Goal: Communication & Community: Answer question/provide support

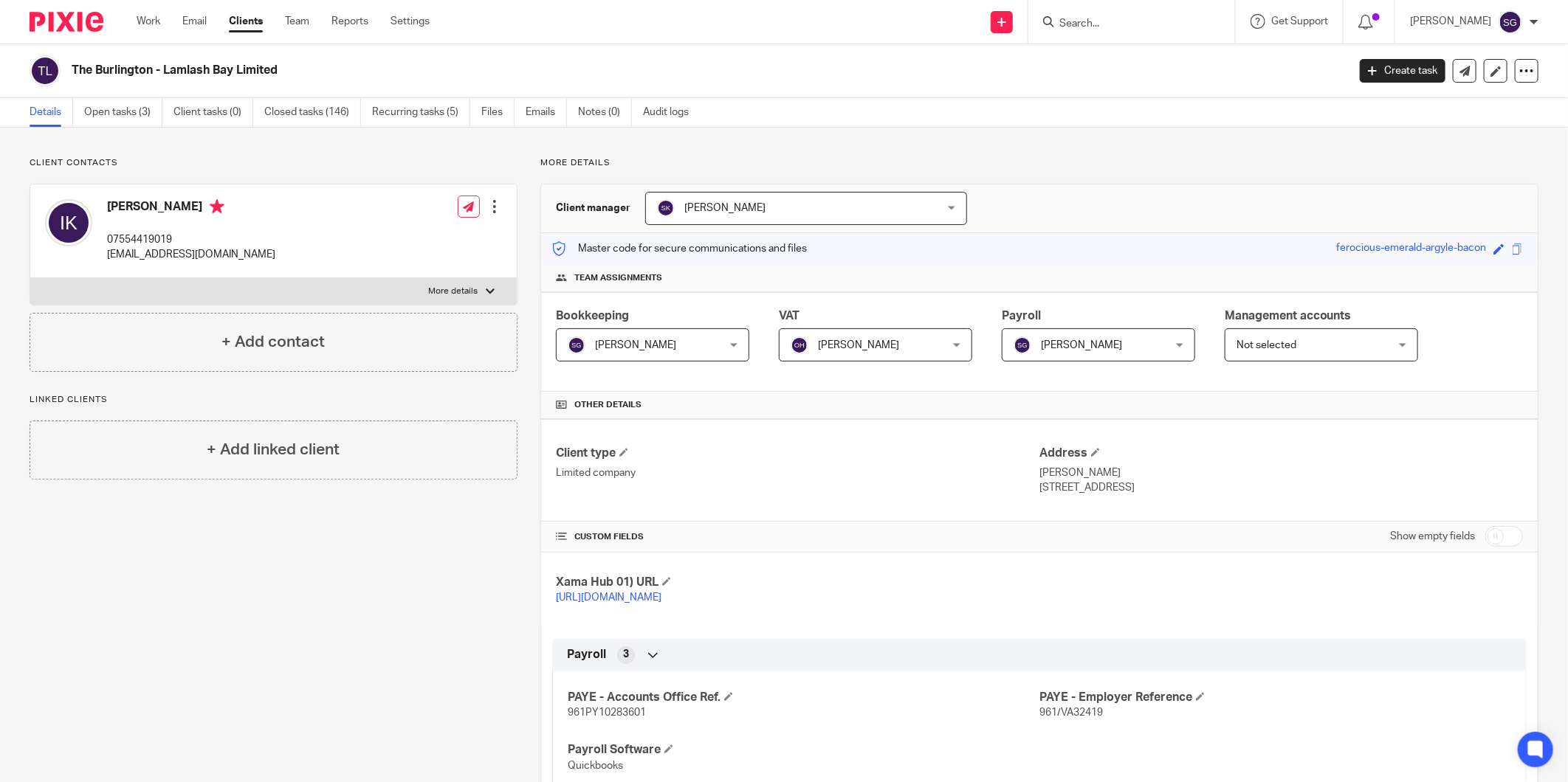
drag, startPoint x: 360, startPoint y: 694, endPoint x: 306, endPoint y: 214, distance: 483.0
click at [189, 14] on link "Email" at bounding box center [194, 21] width 24 height 14
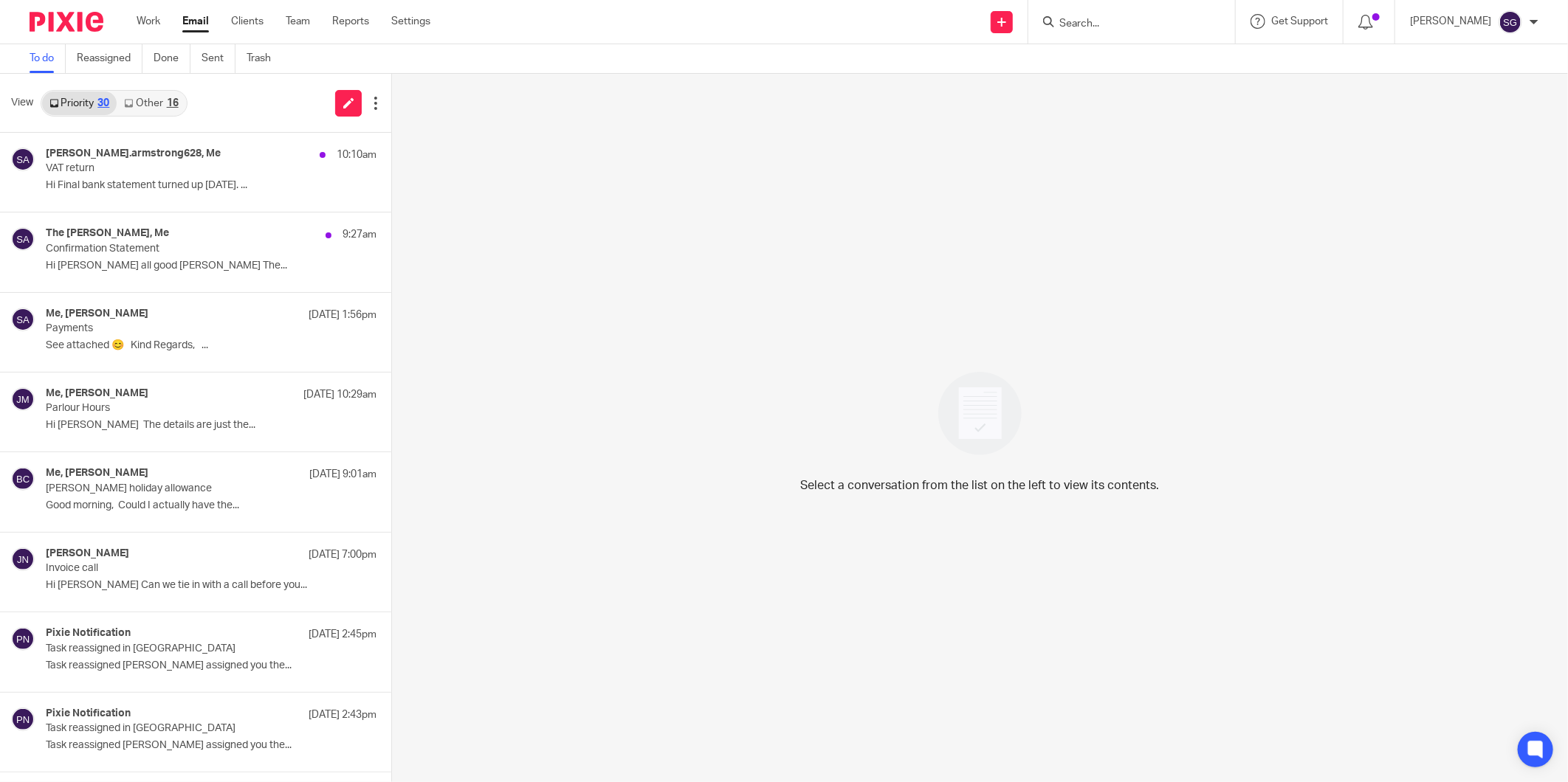
click at [1091, 24] on input "Search" at bounding box center [1124, 24] width 133 height 13
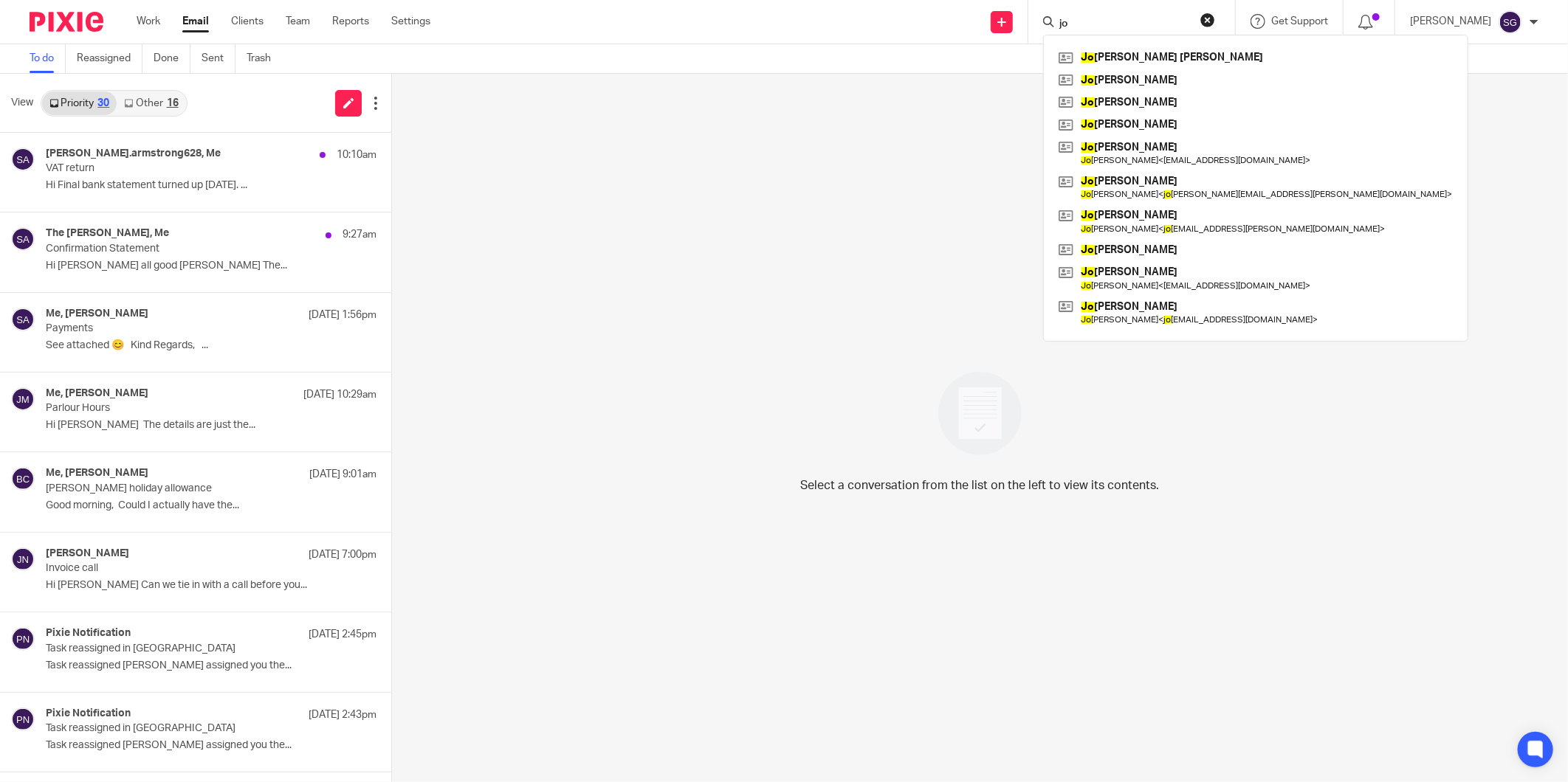
type input "j"
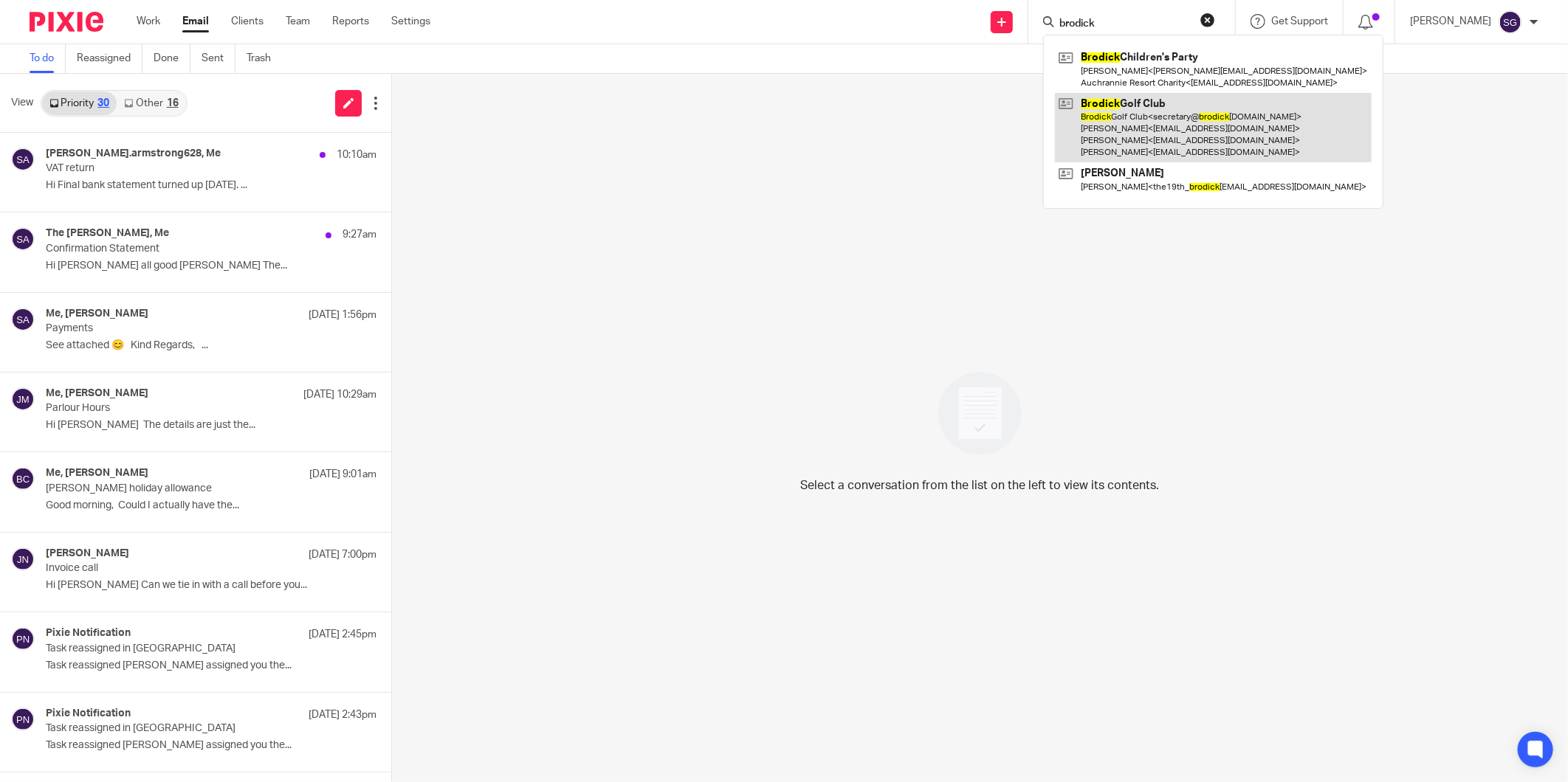
type input "brodick"
click at [1162, 118] on link at bounding box center [1213, 128] width 316 height 70
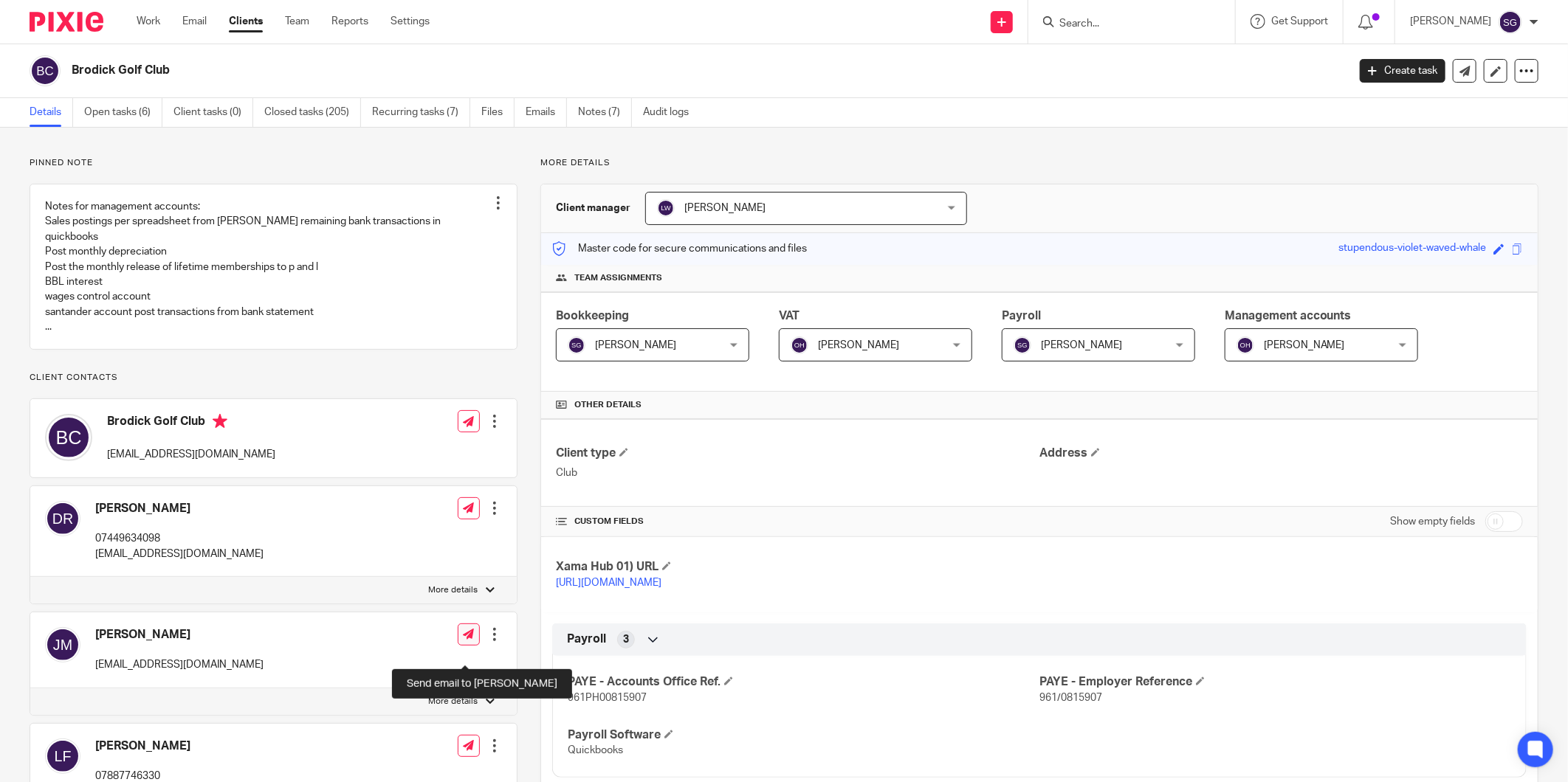
click at [463, 639] on icon at bounding box center [468, 634] width 11 height 11
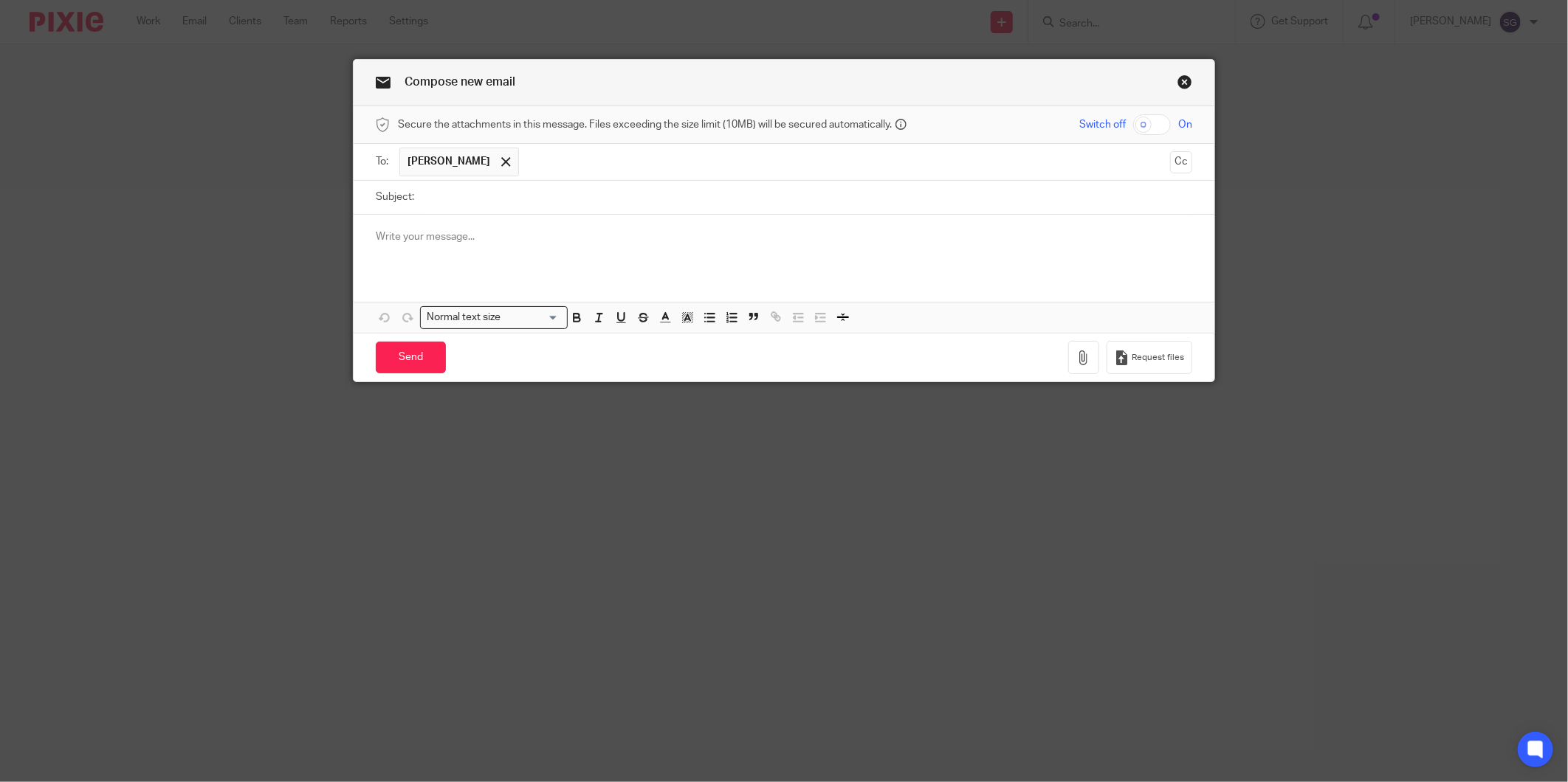
click at [450, 202] on input "Subject:" at bounding box center [807, 197] width 771 height 34
type input "Aged Payables"
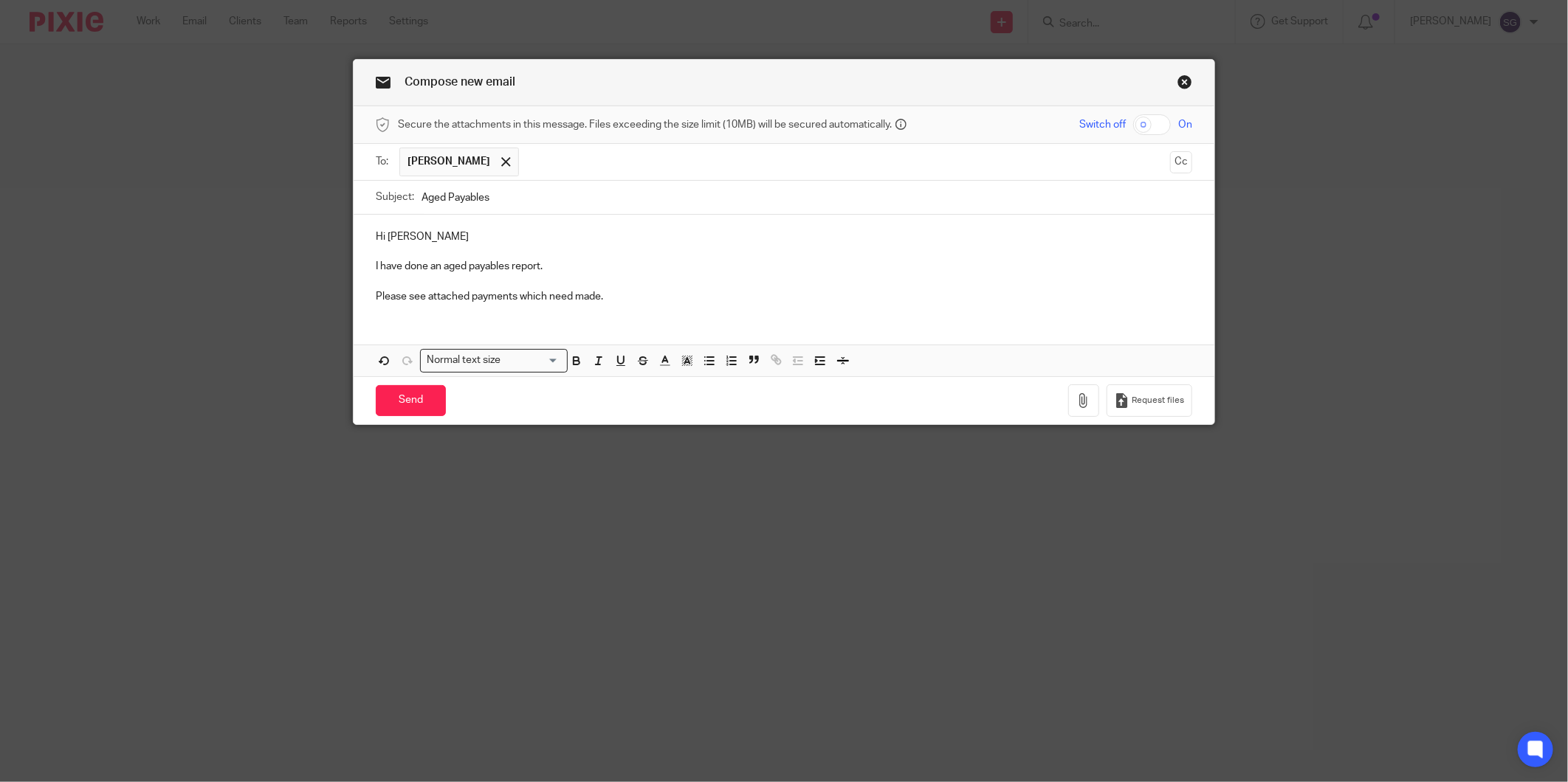
drag, startPoint x: 762, startPoint y: 338, endPoint x: 754, endPoint y: 334, distance: 8.9
click at [762, 338] on div "Hi John I have done an aged payables report. Please see attached payments which…" at bounding box center [784, 296] width 861 height 162
drag, startPoint x: 643, startPoint y: 303, endPoint x: 685, endPoint y: 308, distance: 42.3
click at [672, 306] on div "Hi John I have done an aged payables report. Please see attached payments which…" at bounding box center [784, 265] width 861 height 101
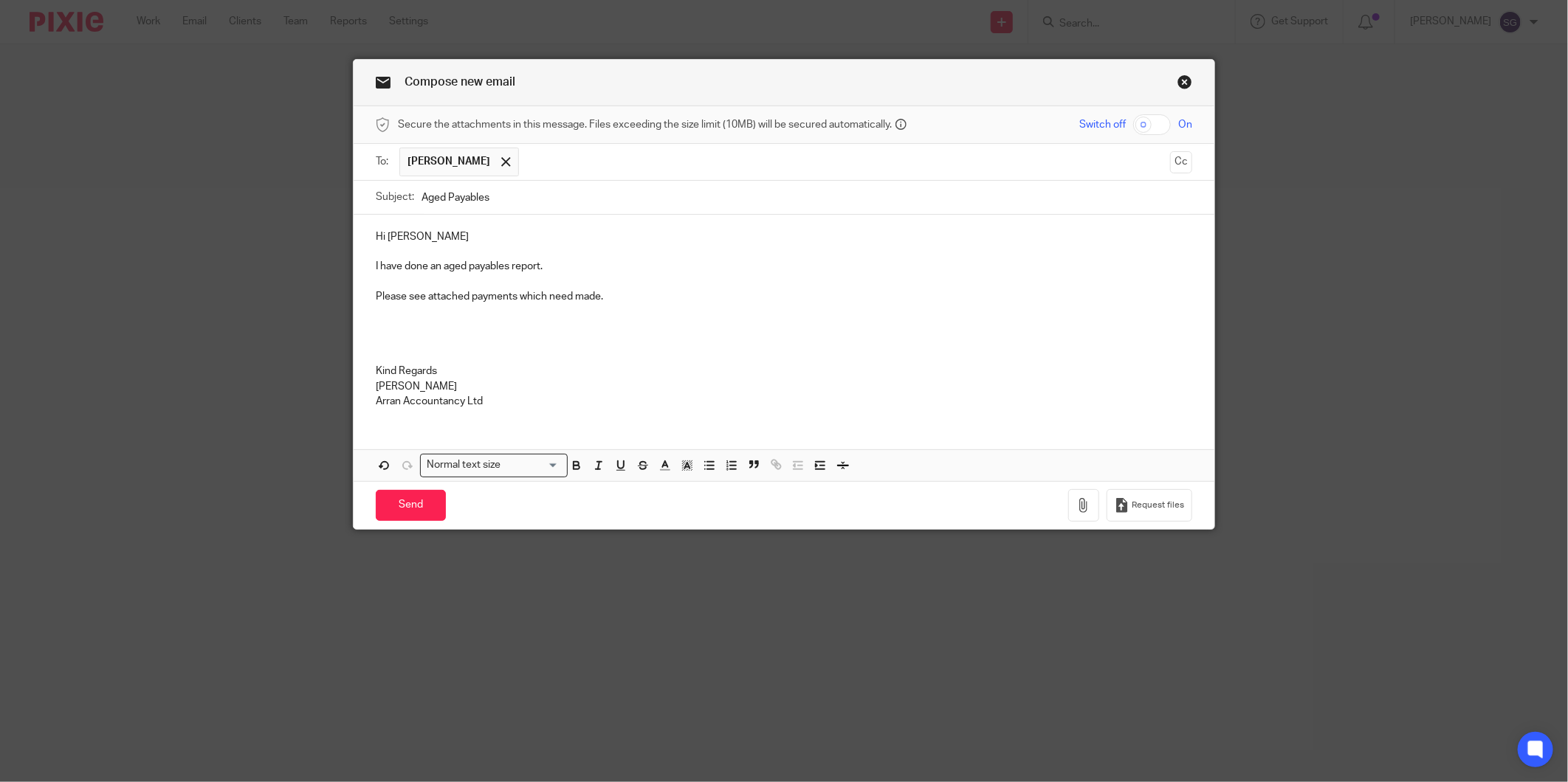
click at [603, 304] on p "Please see attached payments which need made." at bounding box center [784, 296] width 817 height 14
click at [1090, 508] on button "button" at bounding box center [1084, 506] width 31 height 34
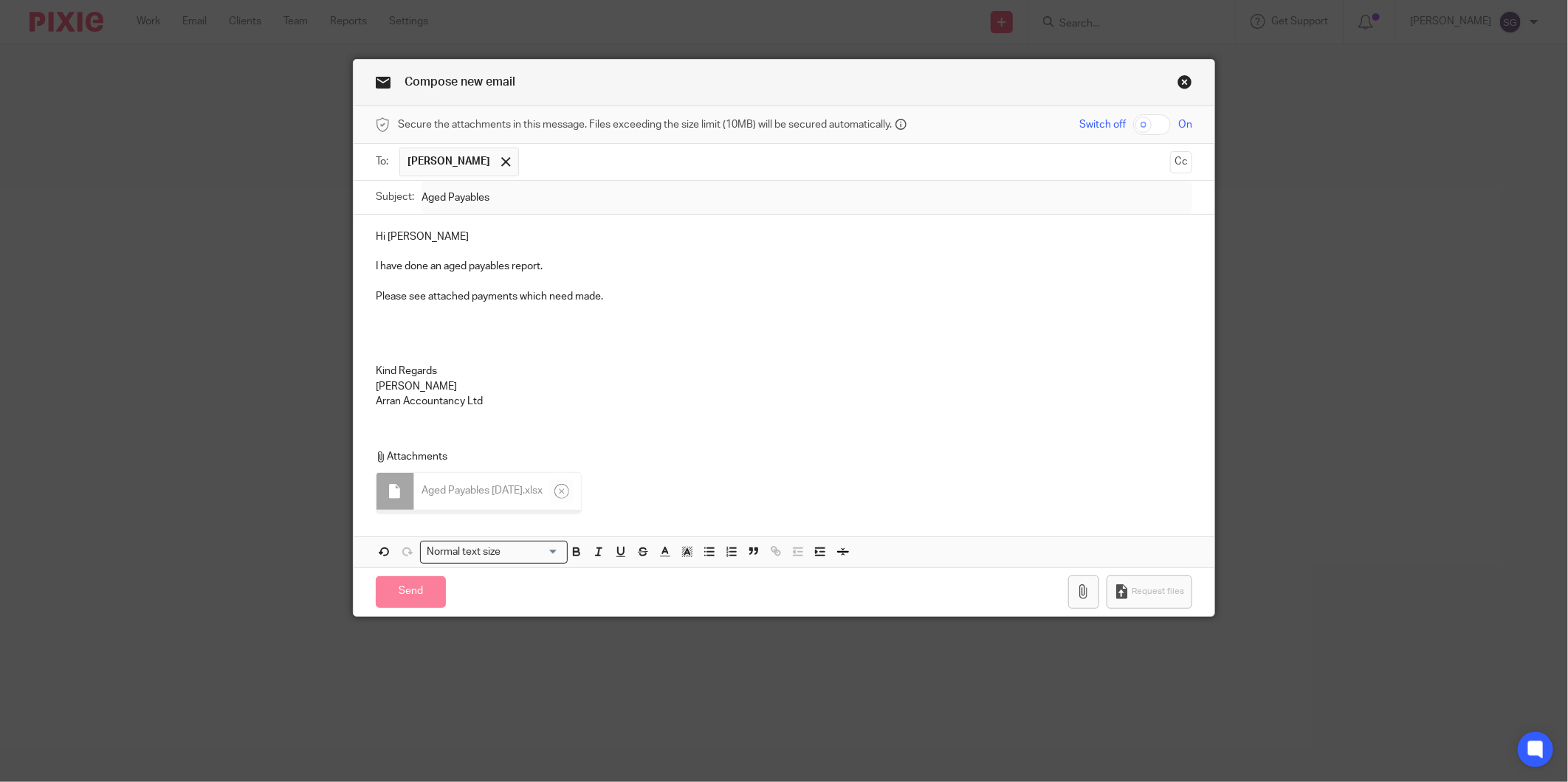
click at [612, 336] on p at bounding box center [784, 341] width 817 height 14
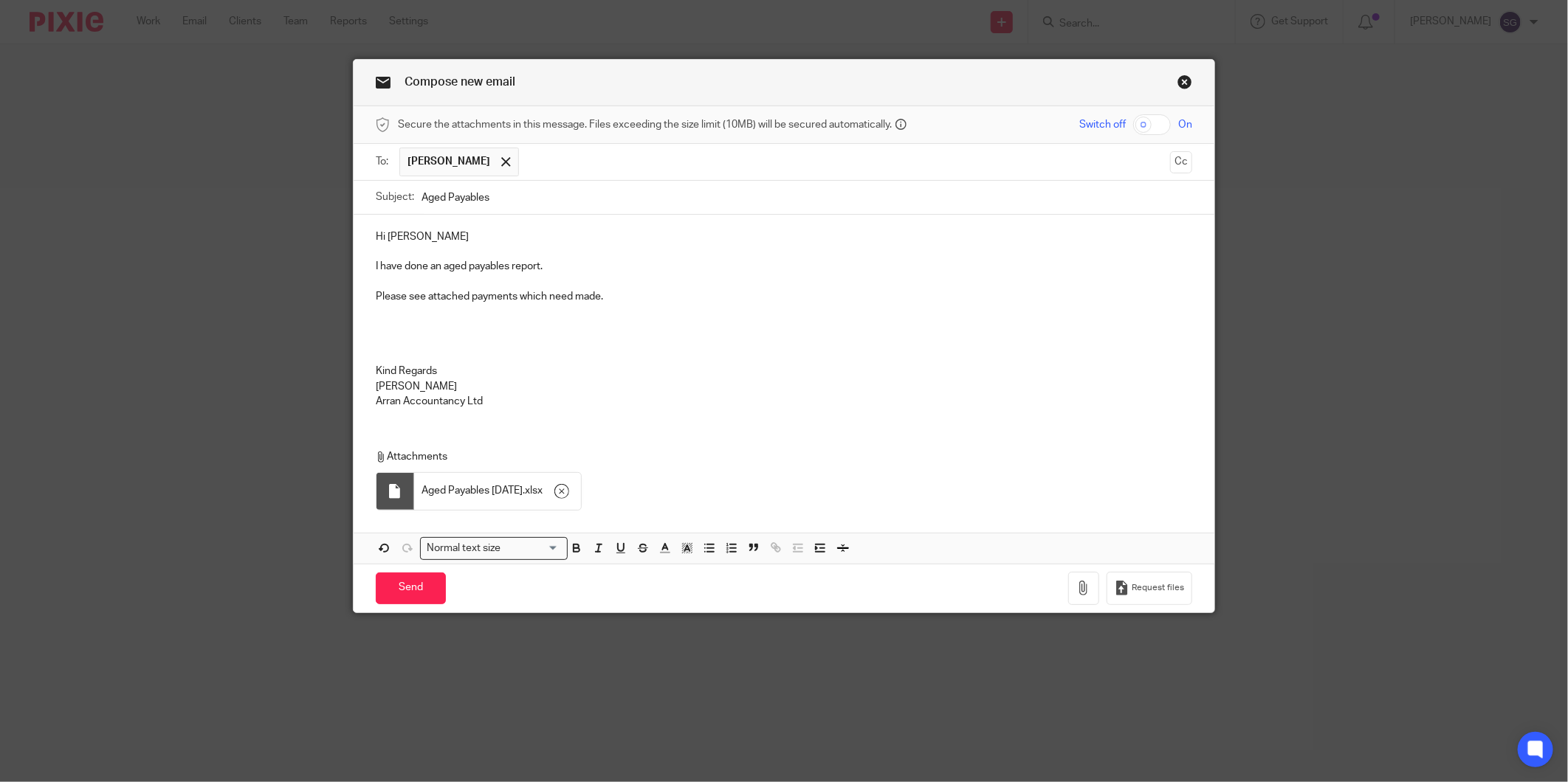
click at [368, 296] on div "Hi John I have done an aged payables report. Please see attached payments which…" at bounding box center [784, 317] width 861 height 205
click at [392, 595] on input "Send" at bounding box center [411, 588] width 70 height 32
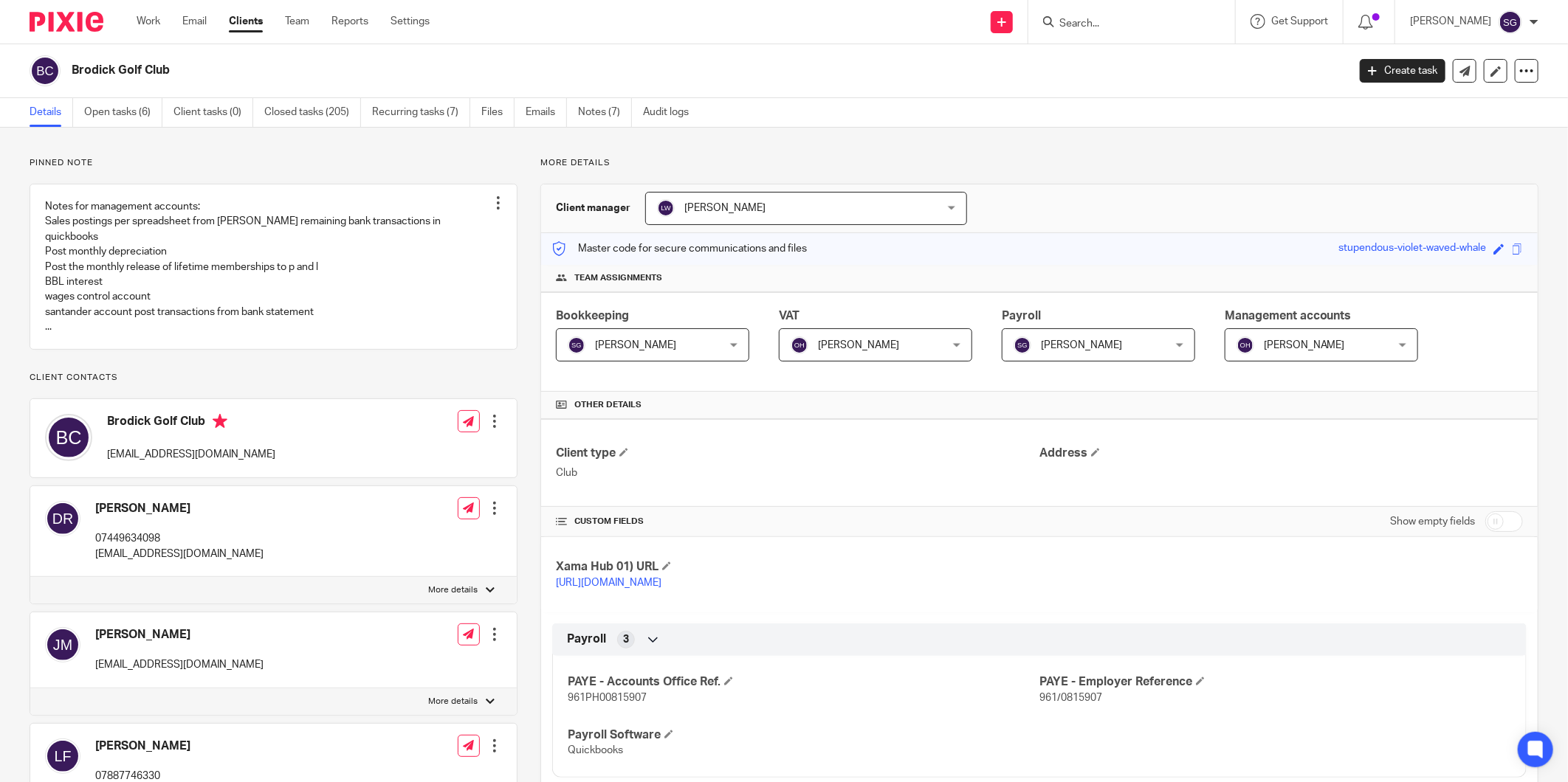
click at [1126, 30] on form at bounding box center [1136, 21] width 157 height 18
click at [1082, 18] on input "Search" at bounding box center [1124, 24] width 133 height 13
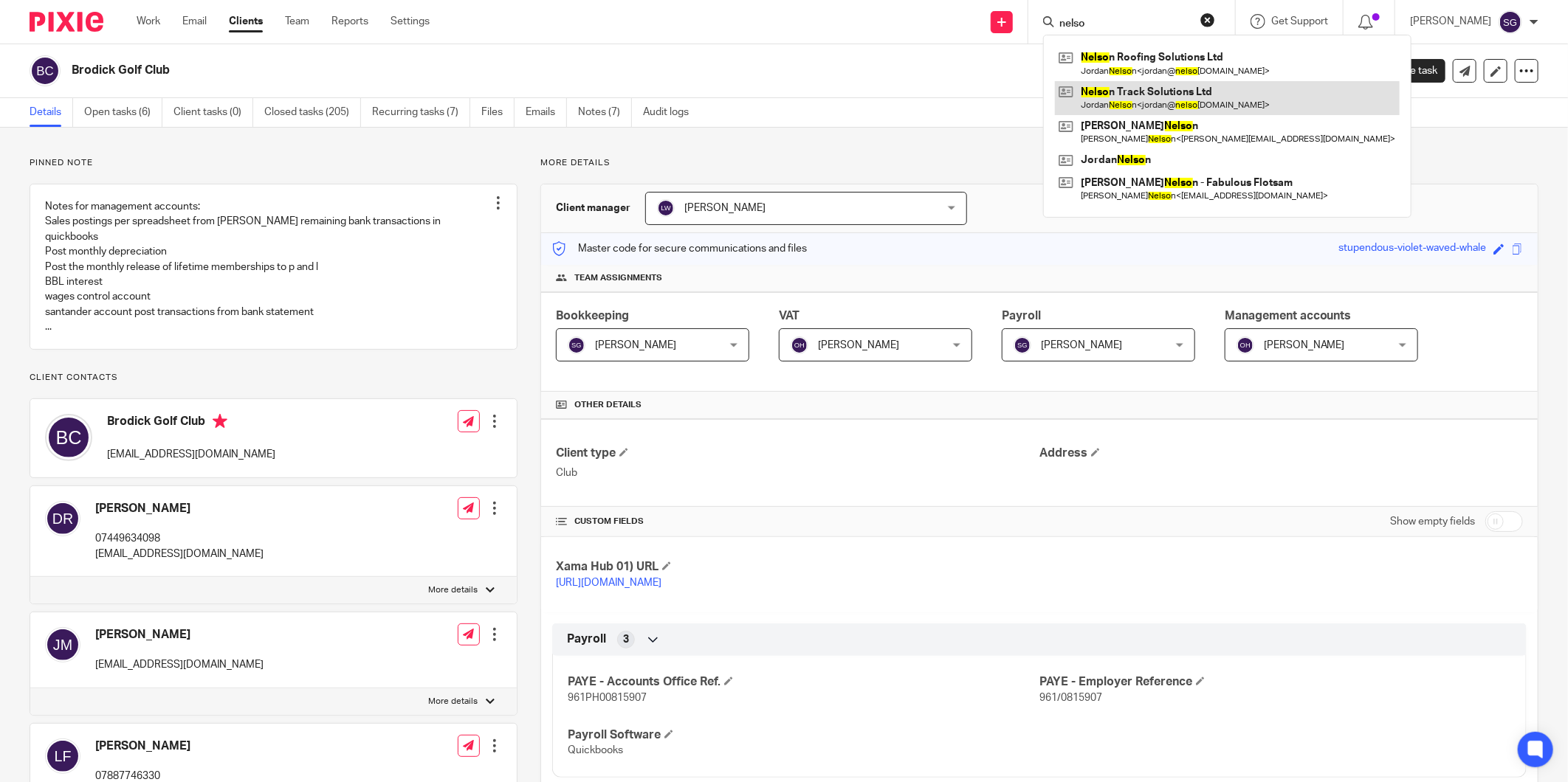
type input "nelso"
click at [1113, 94] on link at bounding box center [1227, 98] width 345 height 34
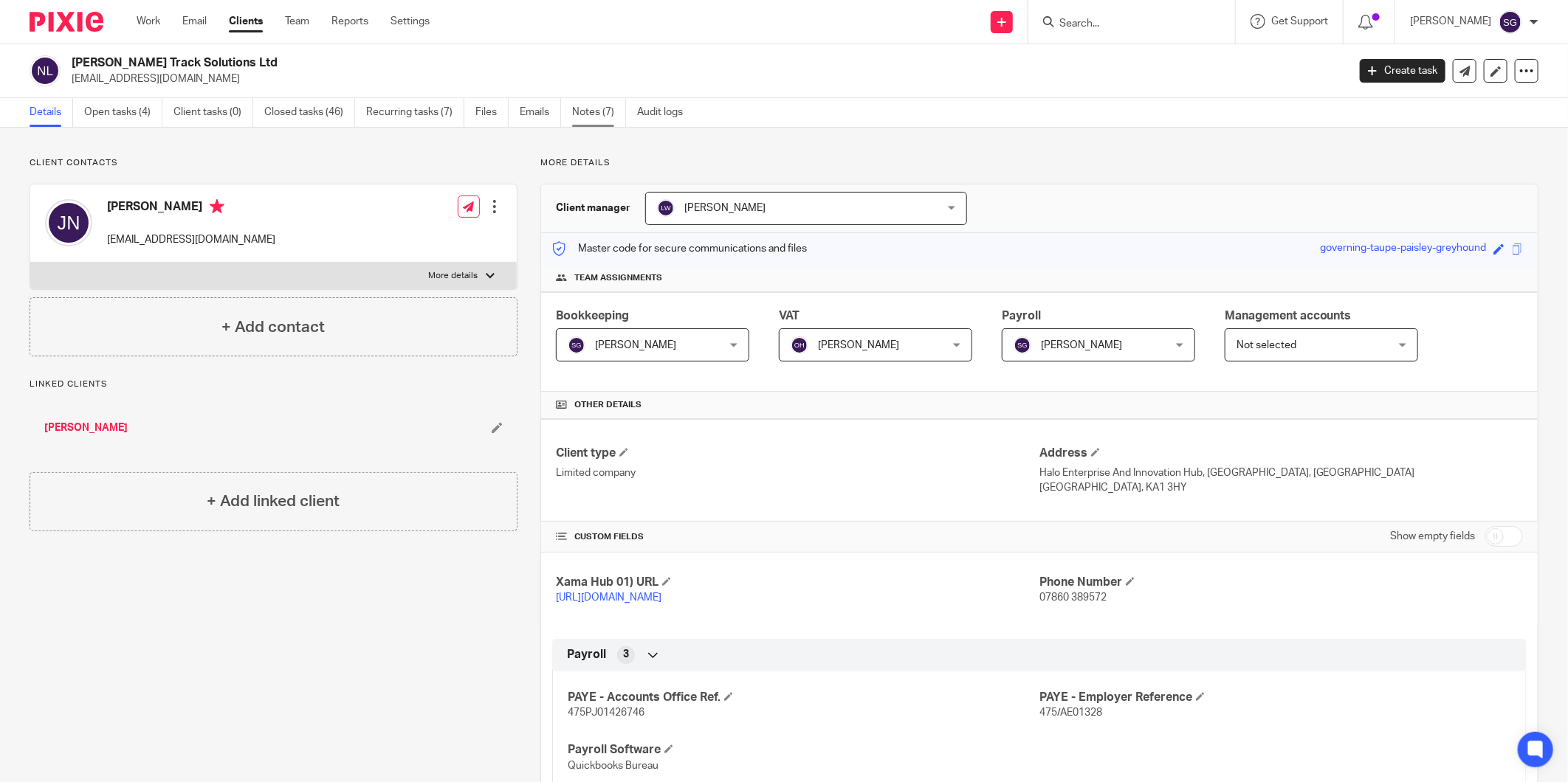
click at [606, 109] on link "Notes (7)" at bounding box center [599, 113] width 54 height 29
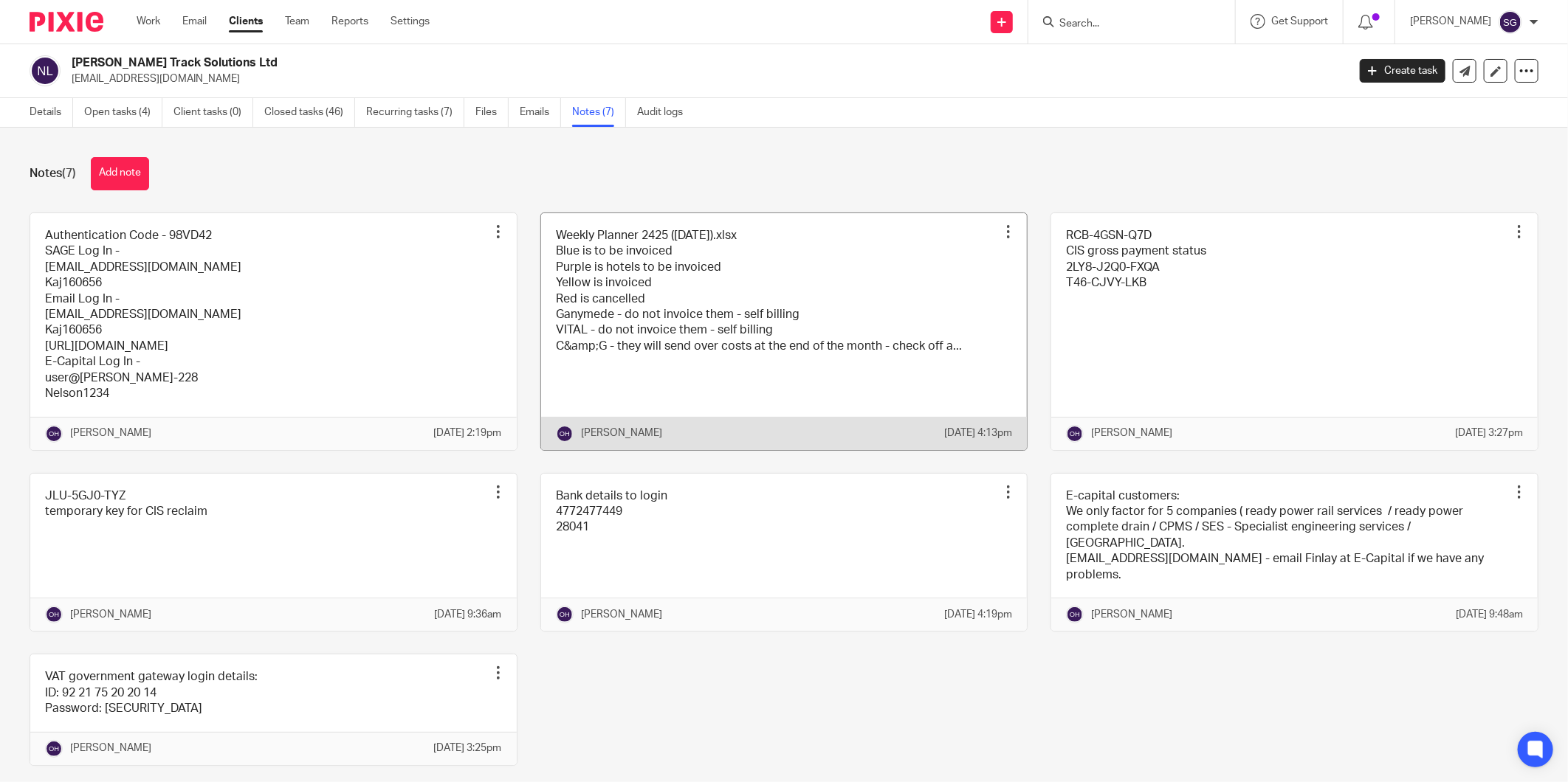
click at [802, 291] on link at bounding box center [784, 332] width 487 height 237
